Goal: Transaction & Acquisition: Book appointment/travel/reservation

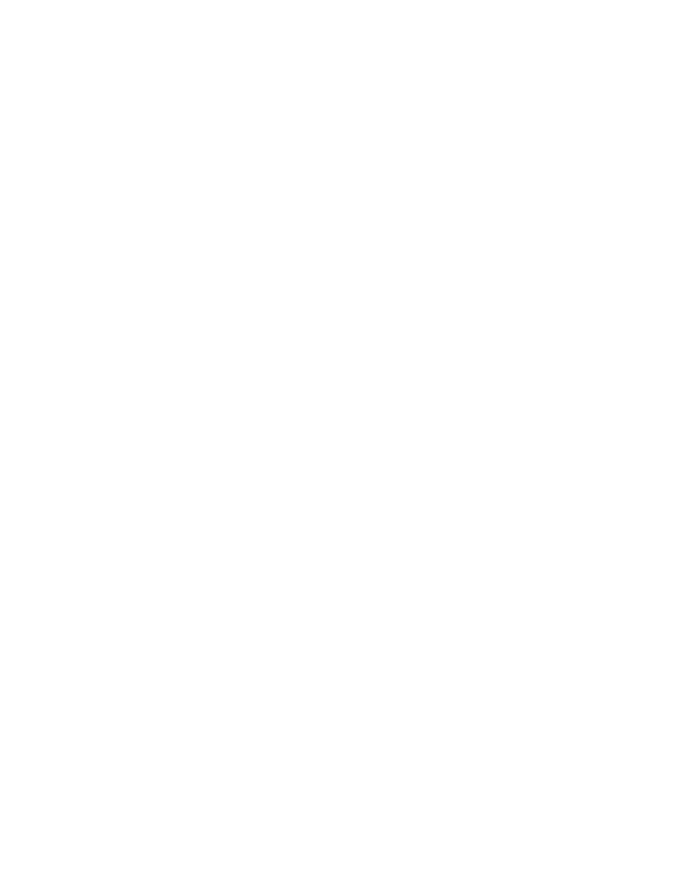
click at [93, 650] on div at bounding box center [99, 646] width 12 height 7
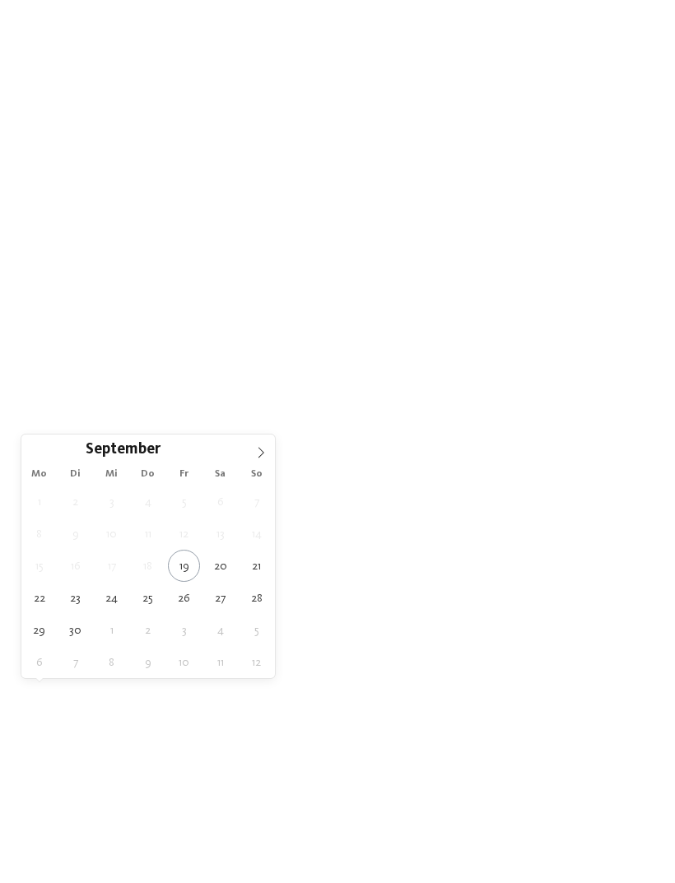
click at [266, 458] on icon at bounding box center [261, 453] width 12 height 12
type div "04.10.2025"
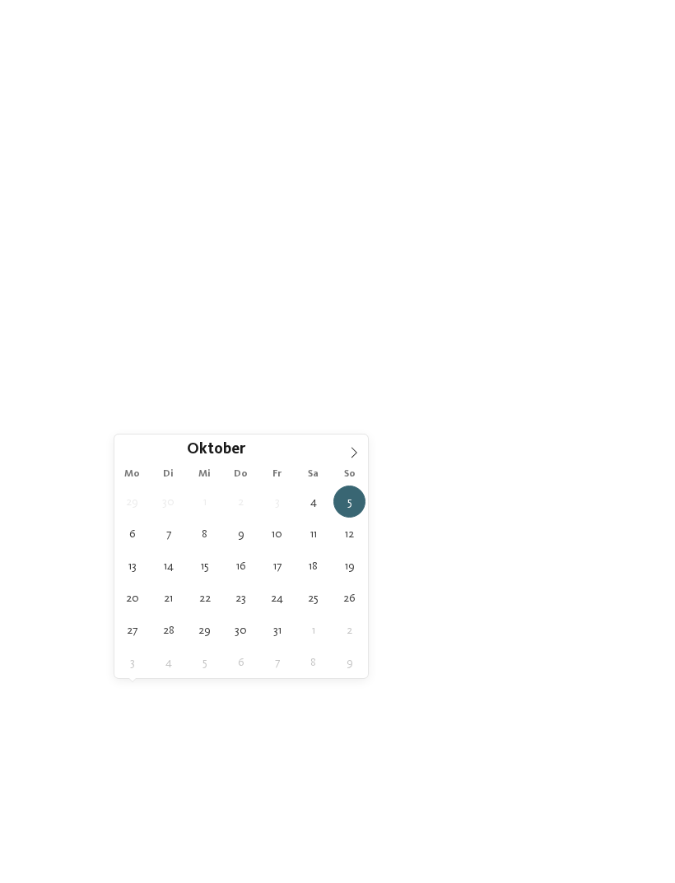
type div "10.10.2025"
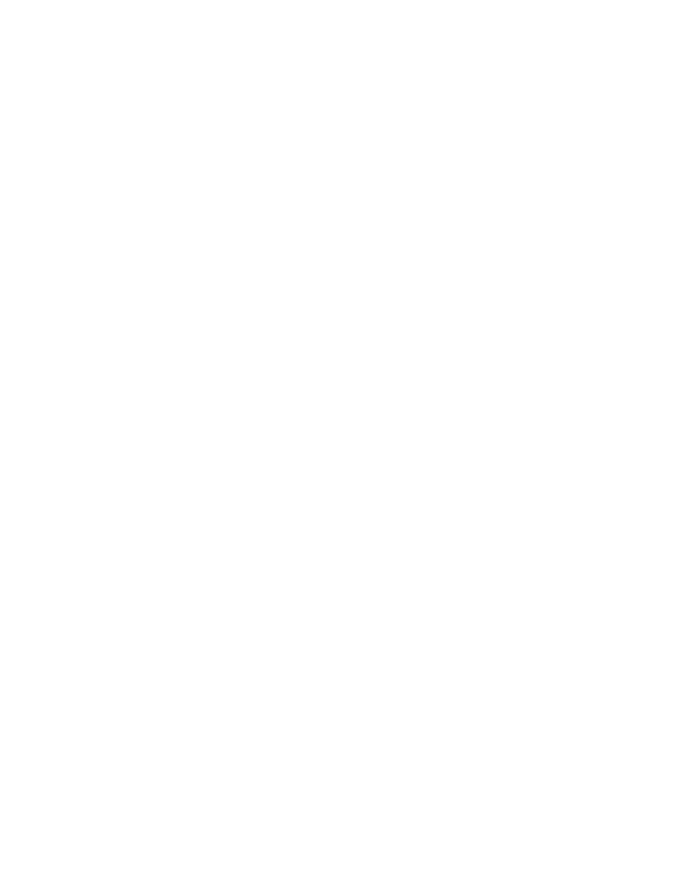
click at [616, 661] on link "Hotel finden" at bounding box center [609, 646] width 88 height 29
click at [463, 372] on span "Family Experiences" at bounding box center [460, 378] width 76 height 12
click at [439, 532] on div at bounding box center [436, 540] width 16 height 16
click at [436, 565] on div at bounding box center [436, 573] width 16 height 16
click at [391, 615] on div "übernehmen" at bounding box center [337, 631] width 214 height 33
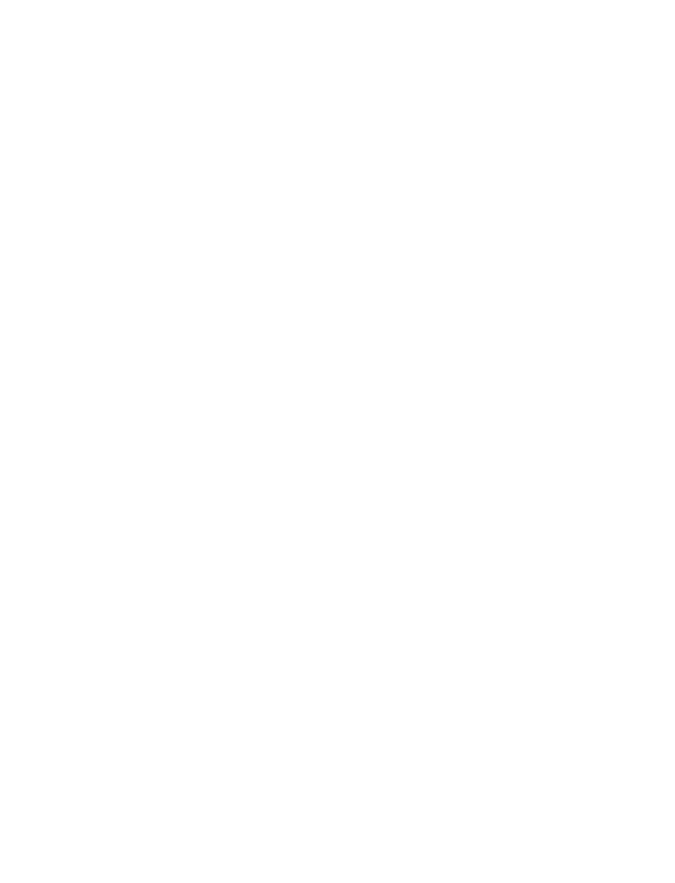
scroll to position [2863, 0]
click at [258, 408] on div "Last Minute" at bounding box center [181, 467] width 296 height 167
click at [544, 362] on div "Weitere Filter anzeigen" at bounding box center [537, 376] width 29 height 29
click at [309, 335] on div at bounding box center [304, 343] width 16 height 16
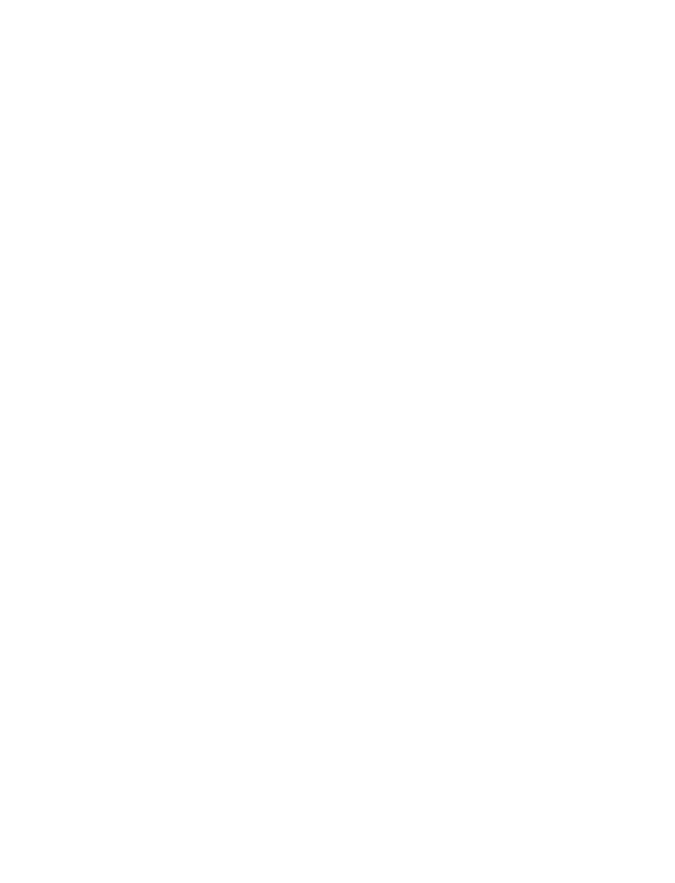
click at [438, 550] on div "übernehmen" at bounding box center [337, 566] width 477 height 33
click at [249, 182] on div at bounding box center [181, 146] width 296 height 167
click at [538, 340] on div "Dolomiten – Rasen-Antholz ****ˢ Garberhof Dolomit Family Familie Preindl € € € …" at bounding box center [494, 468] width 296 height 256
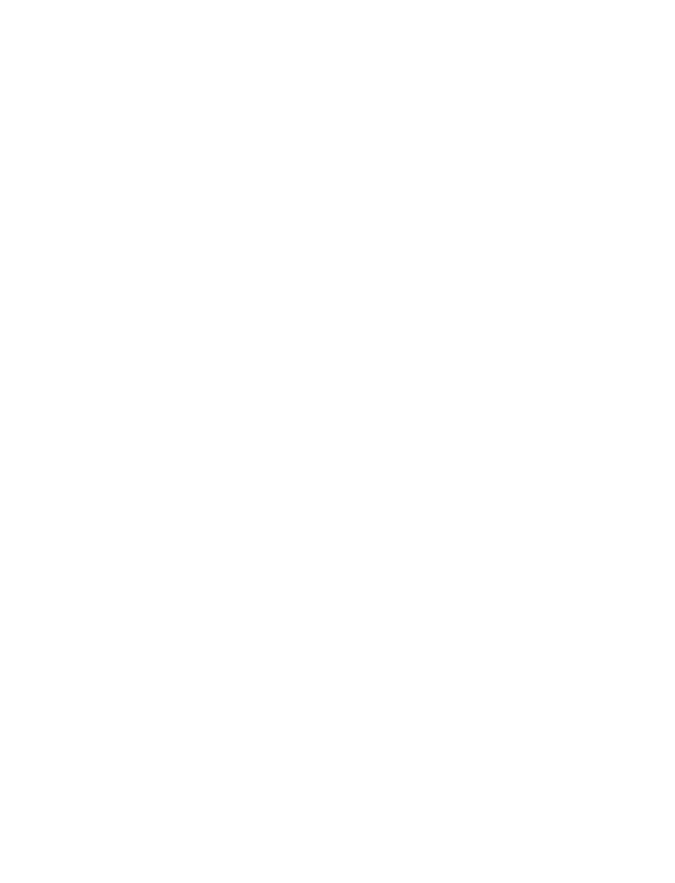
scroll to position [2781, 0]
click at [634, 272] on icon at bounding box center [642, 286] width 35 height 29
click at [643, 496] on icon at bounding box center [642, 514] width 45 height 37
click at [43, 496] on icon at bounding box center [33, 514] width 45 height 37
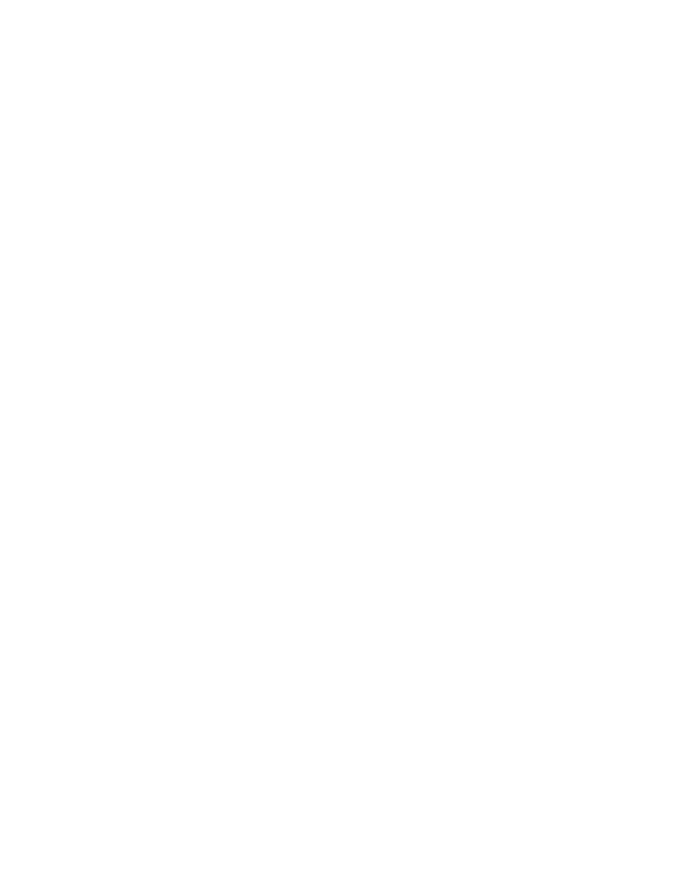
scroll to position [998, 0]
click at [152, 606] on span "www.familiamus.com" at bounding box center [105, 612] width 95 height 12
click at [153, 554] on span "[DOMAIN_NAME]" at bounding box center [105, 560] width 95 height 12
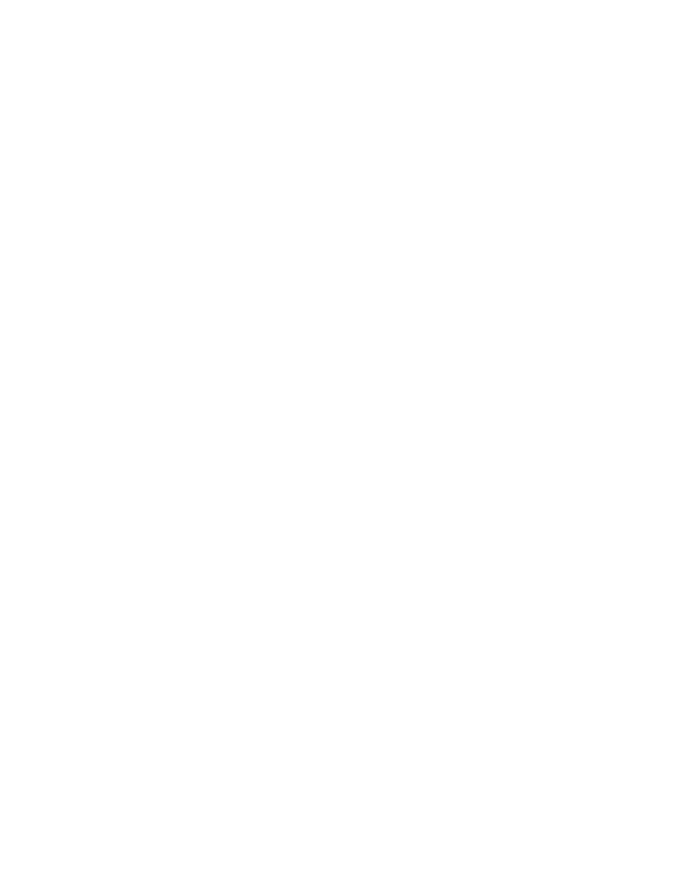
scroll to position [1034, 0]
click at [527, 195] on div at bounding box center [494, 204] width 296 height 167
click at [140, 691] on span "www.hotelhuber.com" at bounding box center [105, 697] width 95 height 12
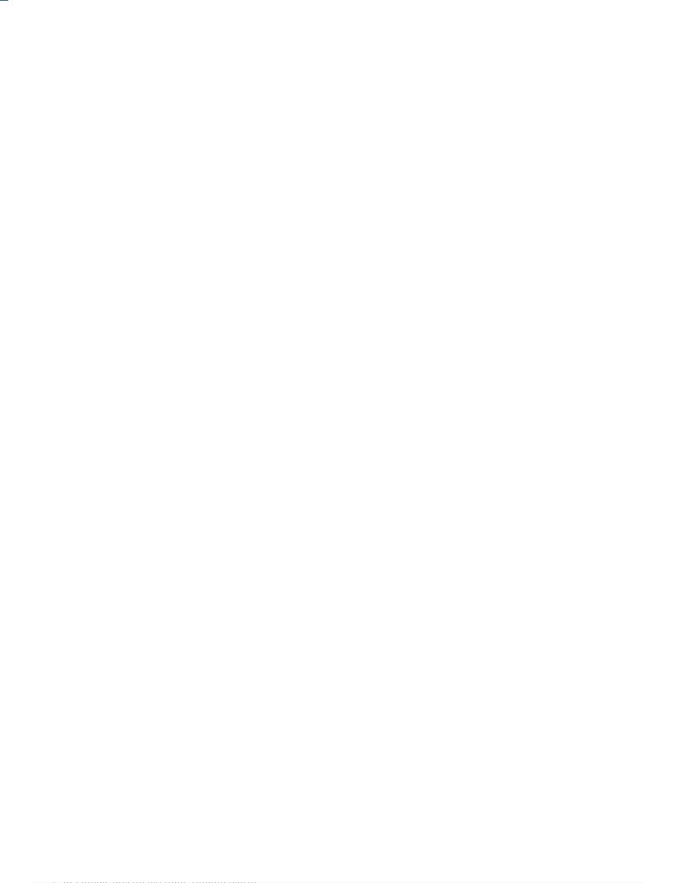
scroll to position [0, 0]
click at [44, 106] on icon at bounding box center [36, 107] width 40 height 33
click at [270, 146] on icon at bounding box center [272, 156] width 22 height 20
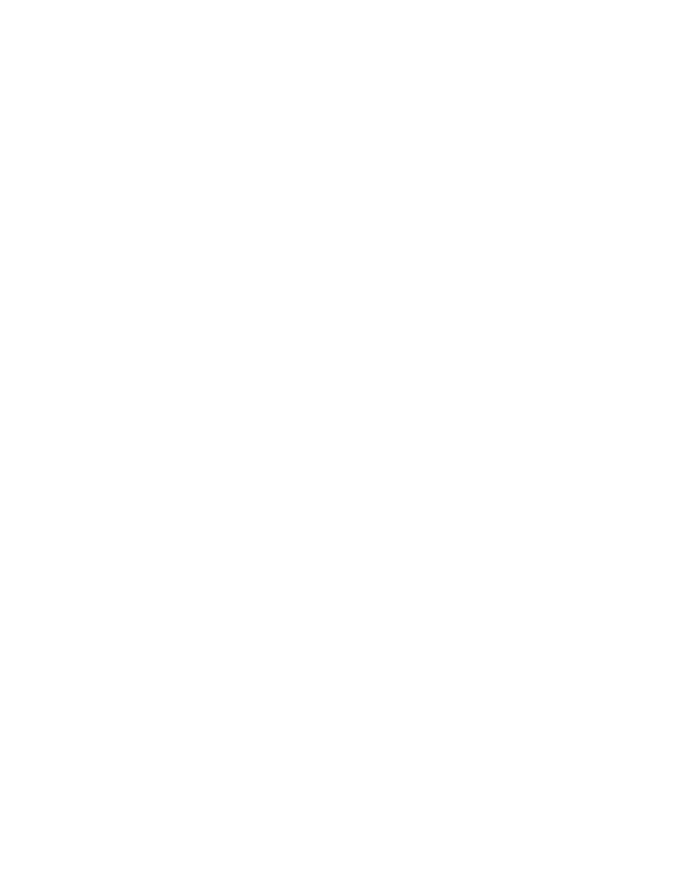
click at [227, 261] on icon at bounding box center [220, 271] width 22 height 20
click at [118, 222] on icon at bounding box center [115, 232] width 22 height 20
click at [126, 151] on icon at bounding box center [125, 161] width 22 height 20
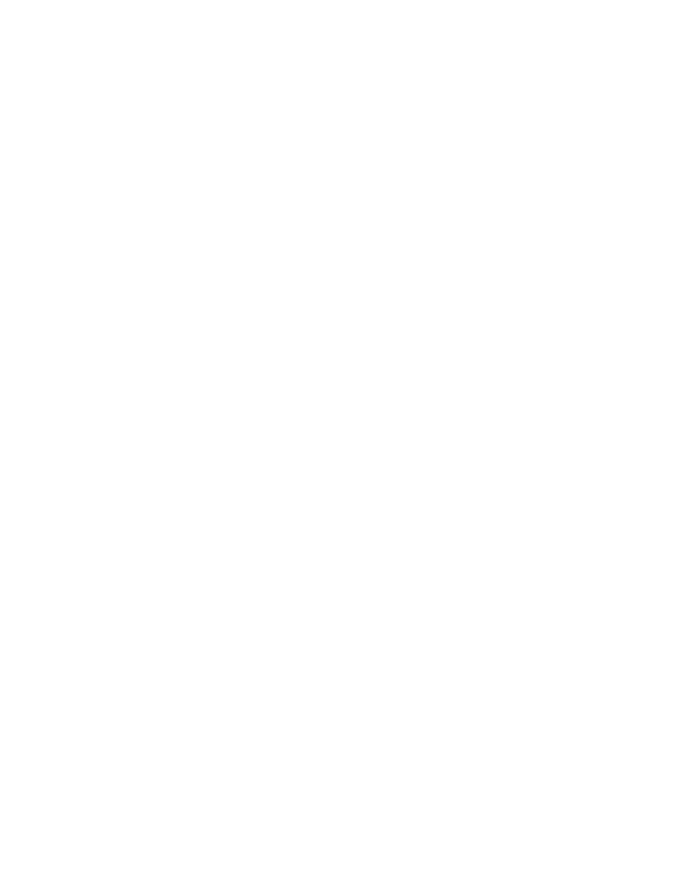
scroll to position [230, 0]
click at [475, 142] on span "Family Experiences" at bounding box center [460, 148] width 76 height 12
click at [436, 565] on div at bounding box center [436, 573] width 16 height 16
click at [392, 615] on div "übernehmen" at bounding box center [337, 631] width 214 height 33
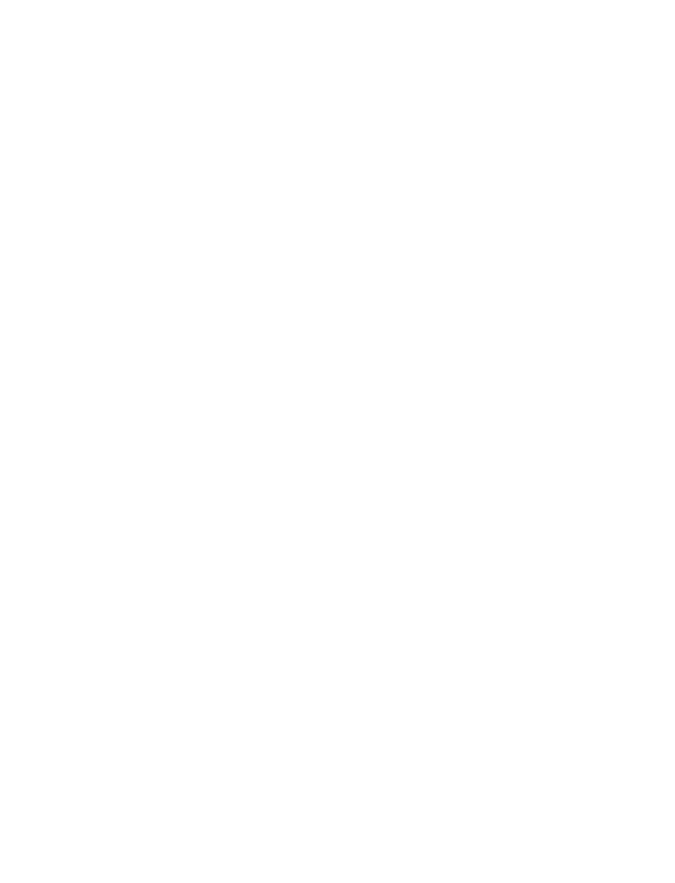
click at [283, 448] on div at bounding box center [181, 455] width 296 height 167
click at [535, 538] on h4 "Das 5-Sterne-Luxusretreat Alpura" at bounding box center [493, 548] width 263 height 21
click at [151, 434] on span "www.dasmuehlwald.com" at bounding box center [105, 440] width 95 height 12
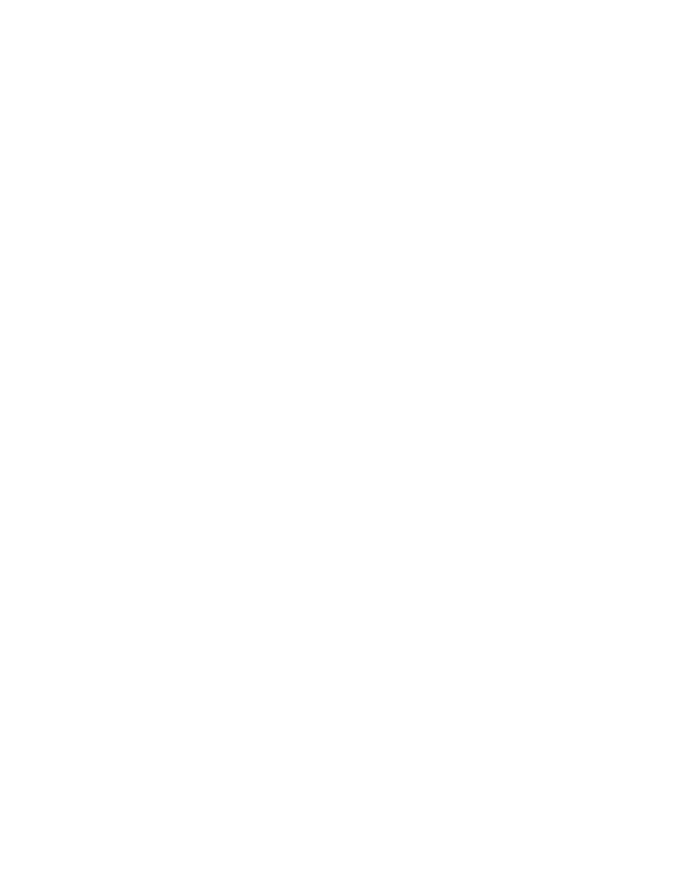
scroll to position [1070, 0]
click at [182, 378] on span "https://www.alpura-retreat.com/" at bounding box center [120, 384] width 124 height 12
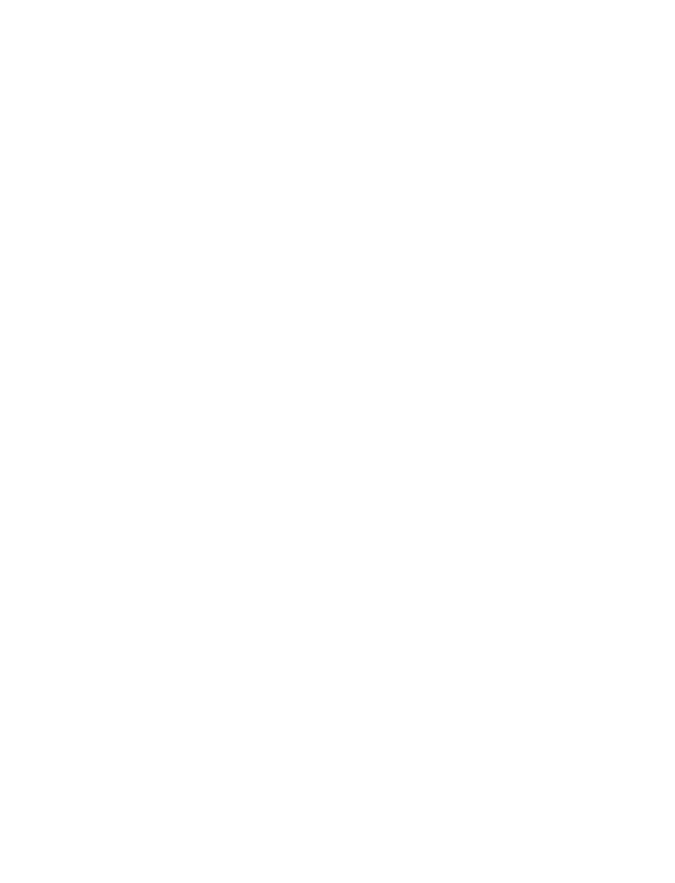
click at [550, 388] on div "Vinschgau – Graun im [GEOGRAPHIC_DATA] DAS GERSTL Family Retreat Familie [PERSO…" at bounding box center [494, 451] width 296 height 256
click at [153, 594] on span "[DOMAIN_NAME]" at bounding box center [105, 600] width 95 height 12
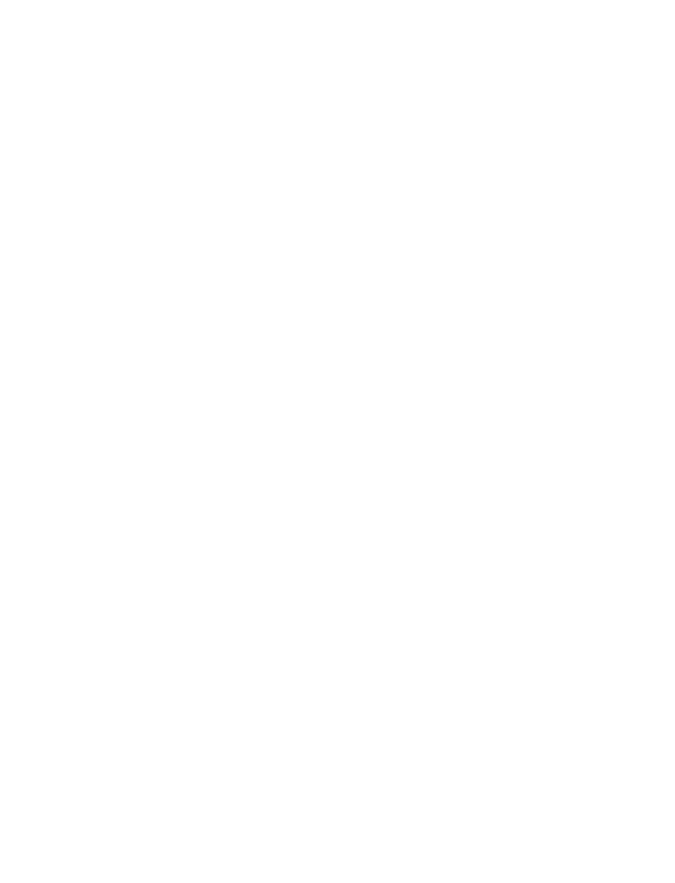
scroll to position [414, 0]
click at [193, 244] on div "NEU seit November 2024" at bounding box center [181, 208] width 296 height 167
